Goal: Navigation & Orientation: Find specific page/section

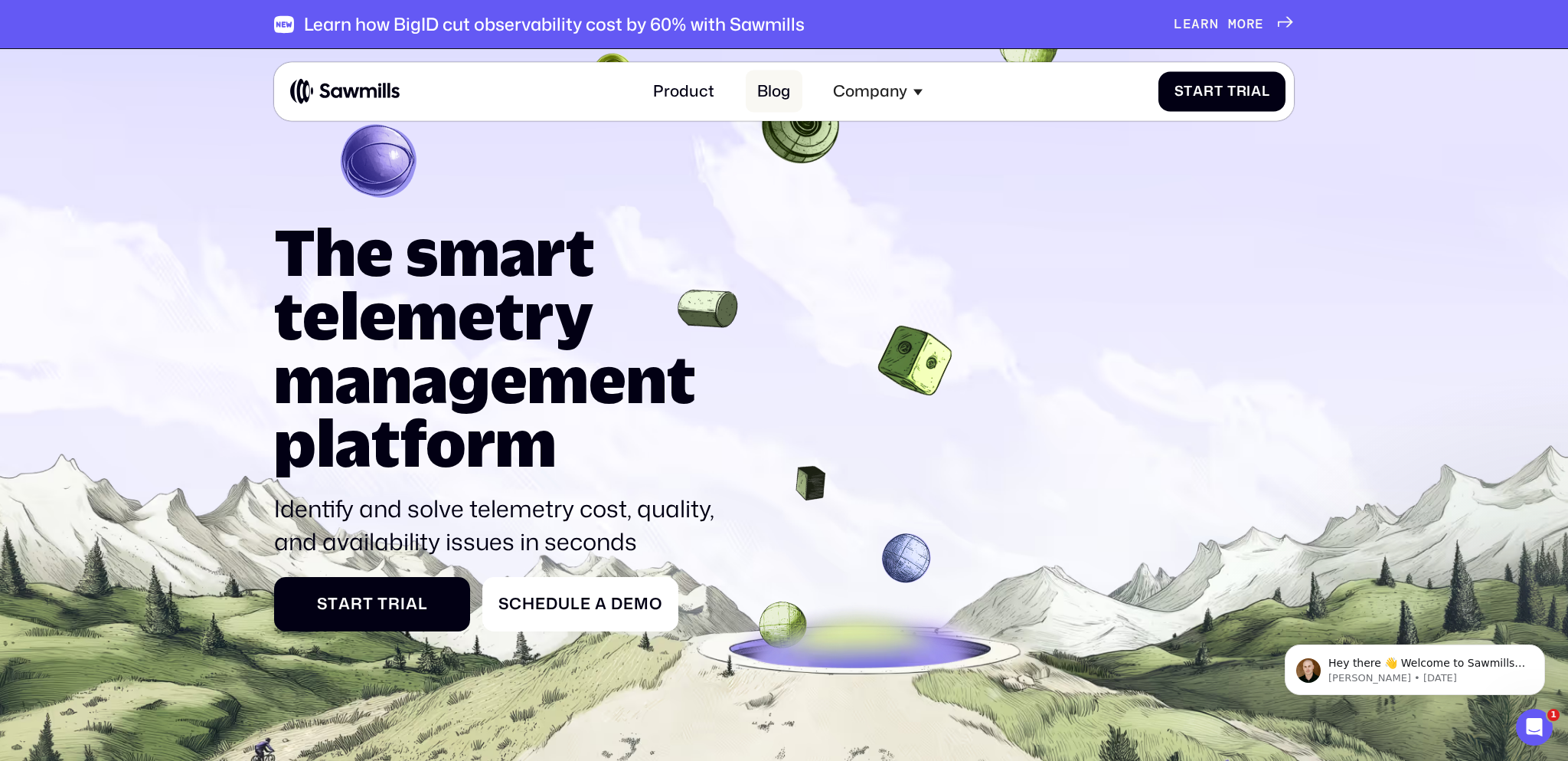
click at [774, 92] on link "Blog" at bounding box center [774, 92] width 57 height 42
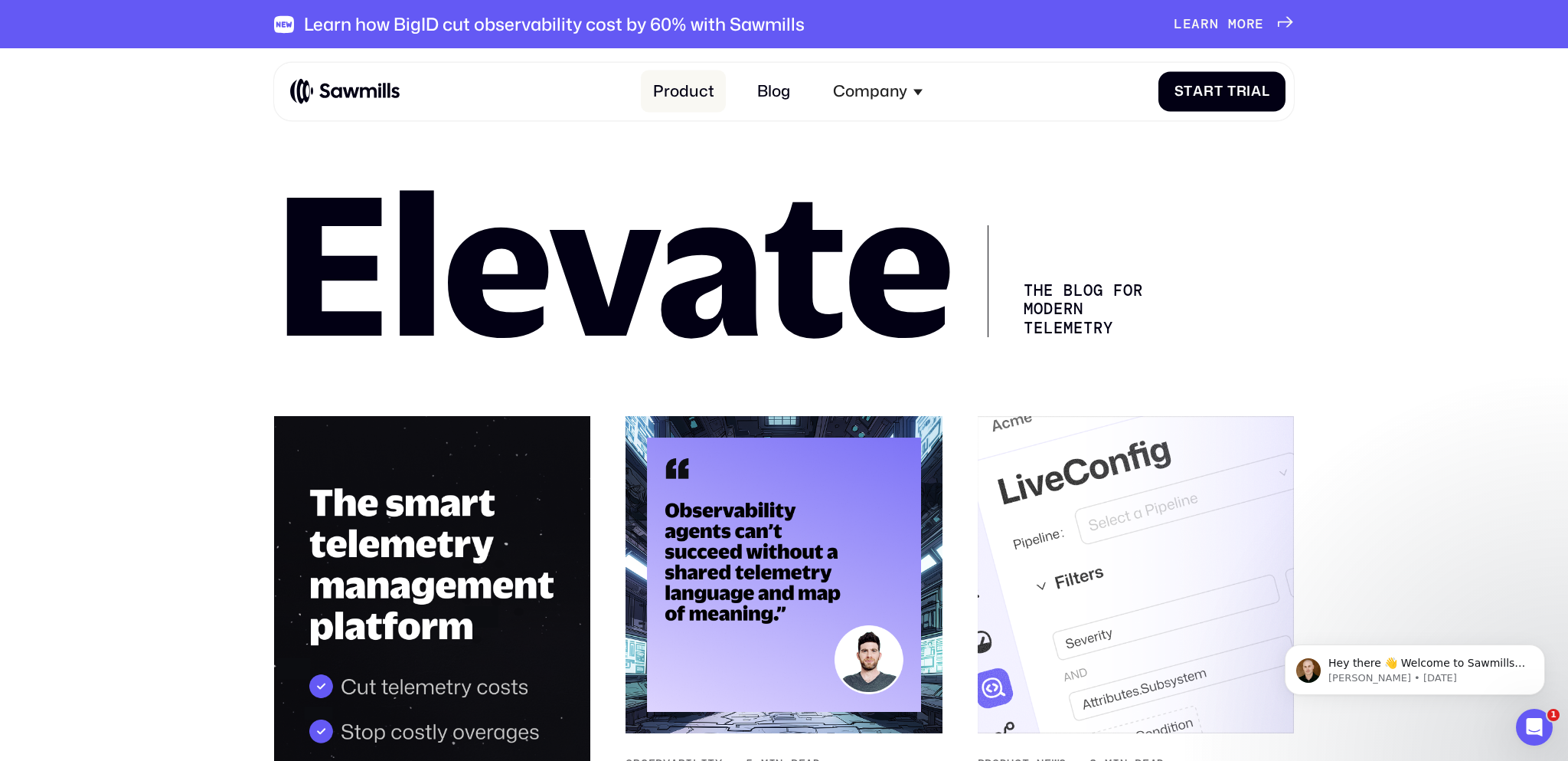
click at [689, 90] on link "Product" at bounding box center [684, 92] width 85 height 42
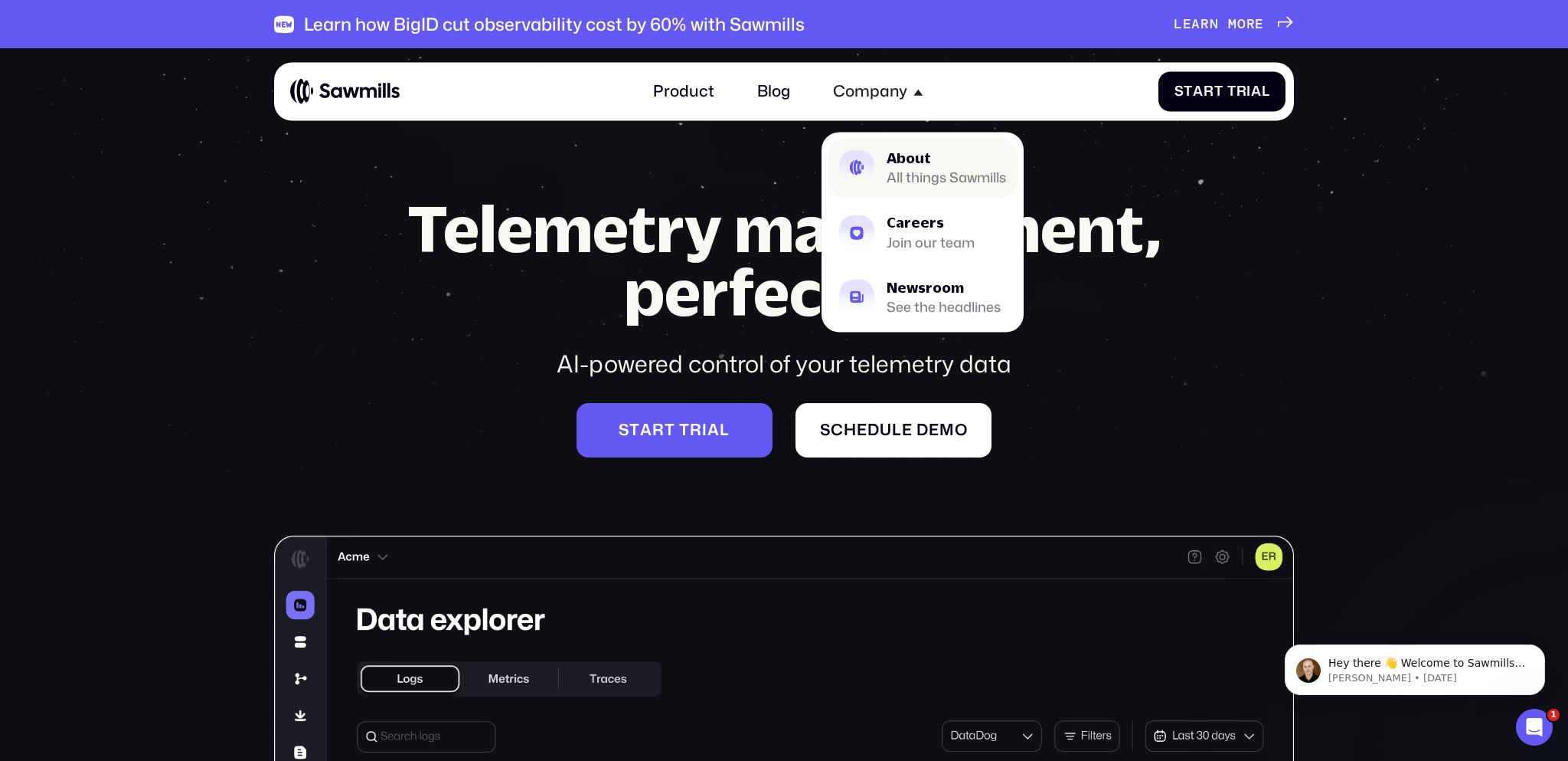
click at [940, 160] on div "About" at bounding box center [947, 158] width 119 height 14
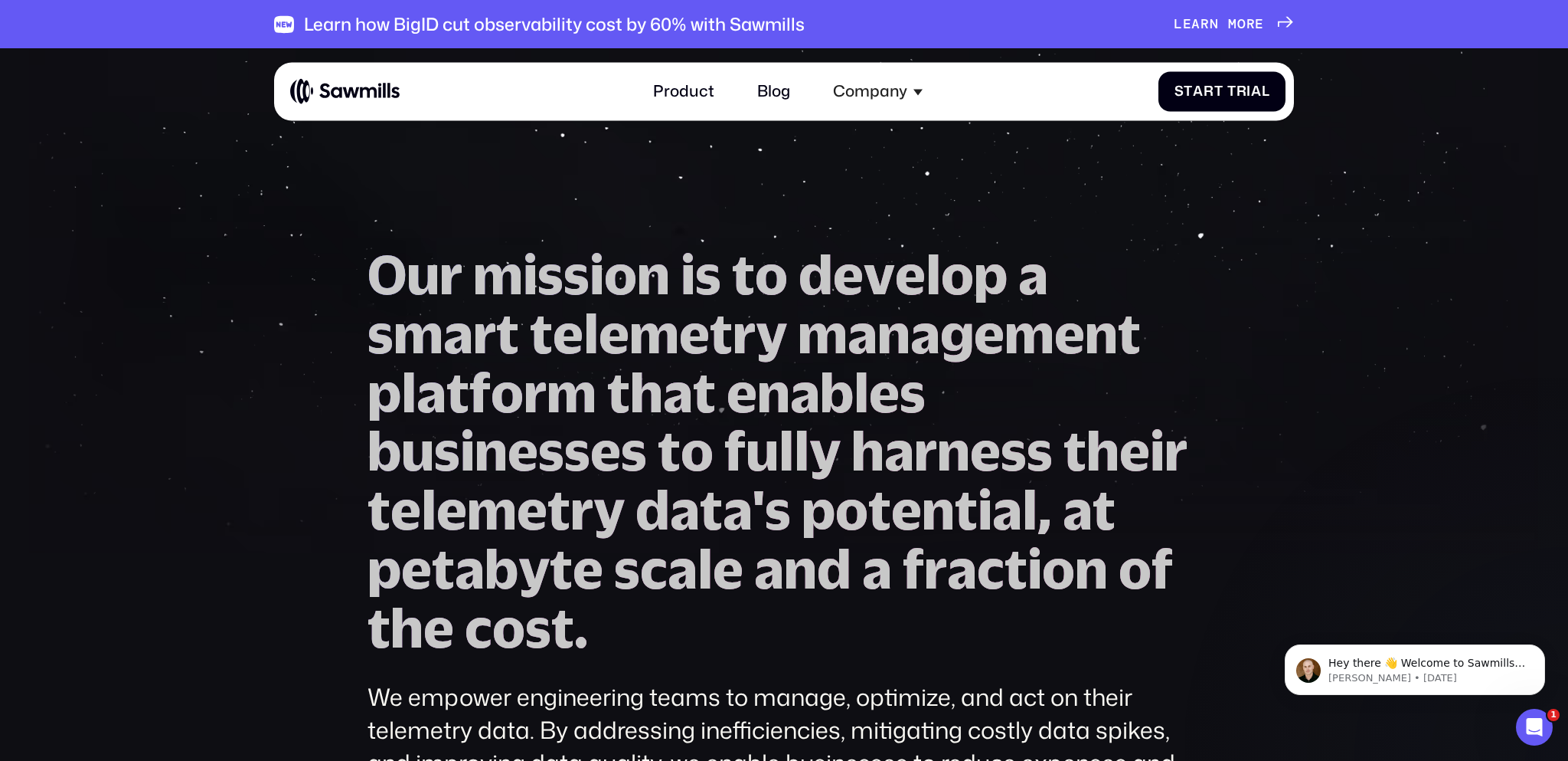
click at [1231, 27] on span "m" at bounding box center [1233, 25] width 9 height 17
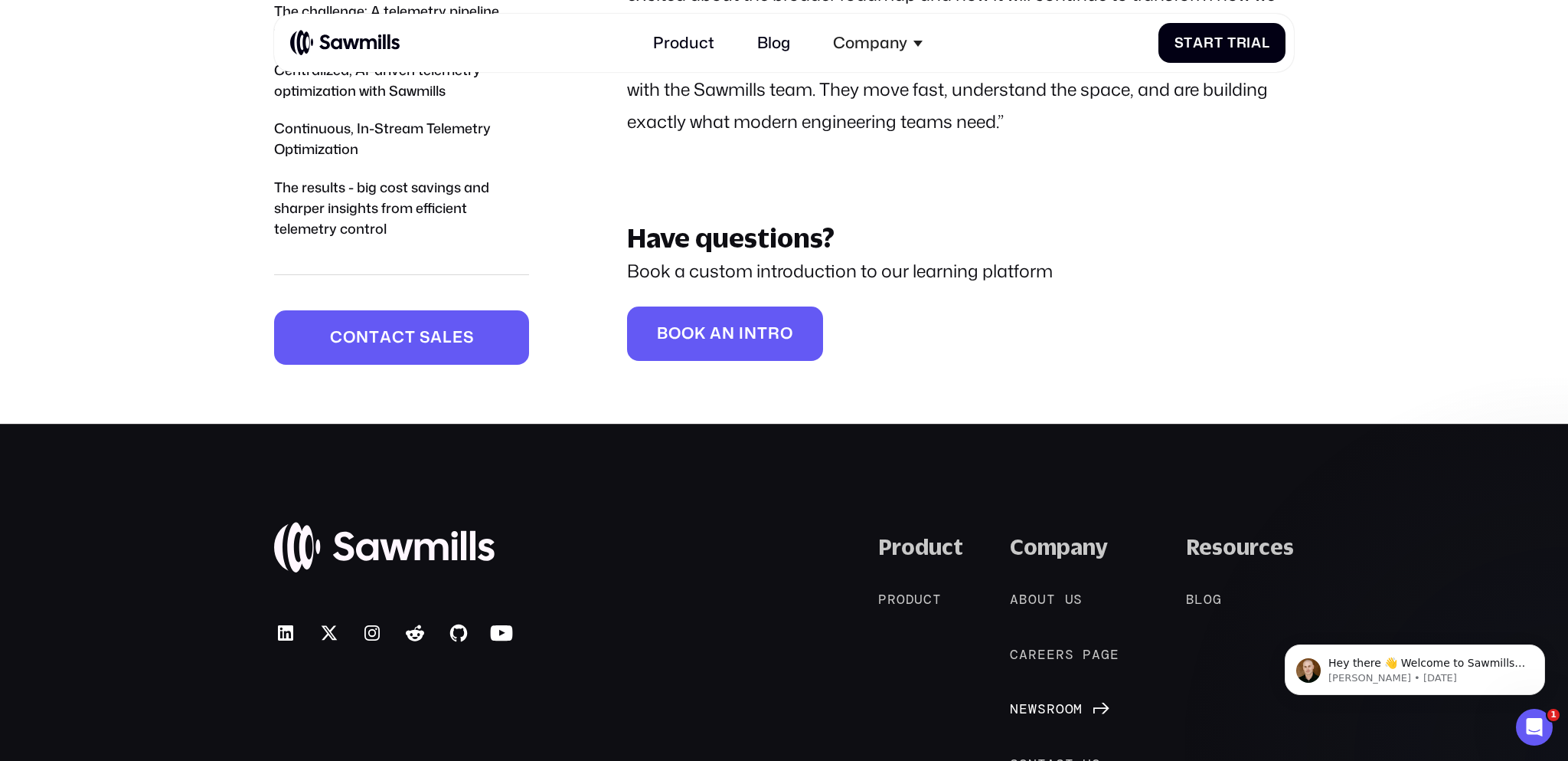
scroll to position [5703, 0]
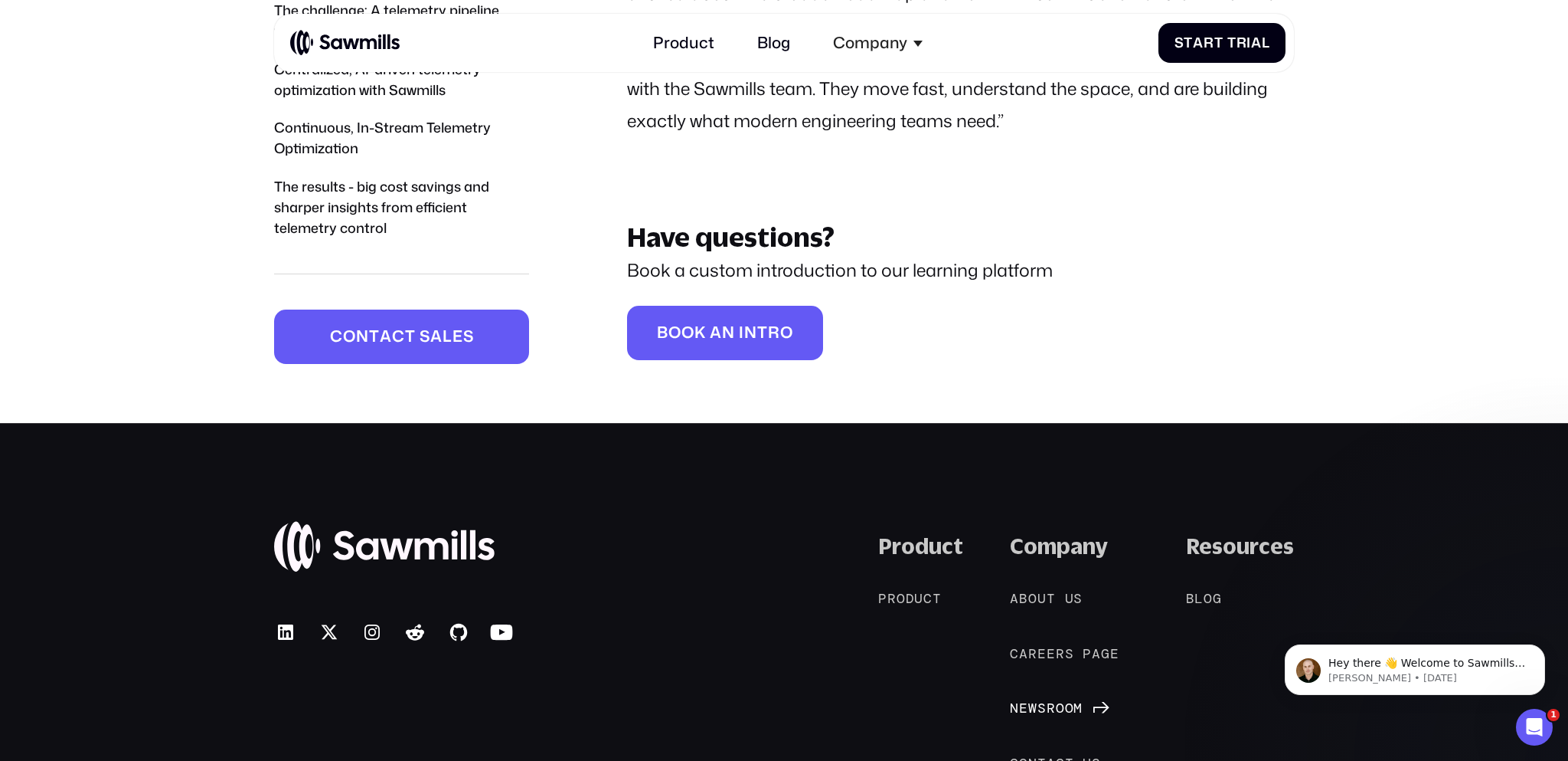
click at [1072, 700] on span "o" at bounding box center [1070, 709] width 9 height 17
